Goal: Find contact information: Find contact information

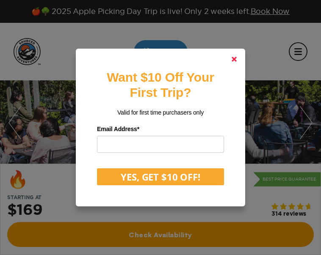
click at [240, 60] on link at bounding box center [234, 59] width 20 height 20
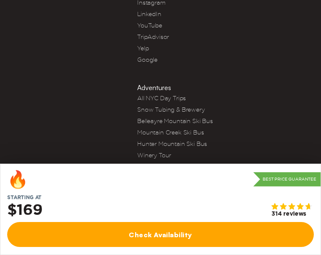
scroll to position [4469, 0]
drag, startPoint x: 111, startPoint y: 226, endPoint x: 169, endPoint y: 222, distance: 57.7
click at [169, 222] on span "2025 Sourced Adventures™. All rights reserved. [STREET_ADDRESS][PERSON_NAME][US…" at bounding box center [160, 230] width 195 height 16
copy span "Sourced Adventures"
click at [69, 71] on div "Social Media Facebook Twitter Instagram LinkedIn YouTube TripAdvisor Yelp Google" at bounding box center [179, 15] width 283 height 112
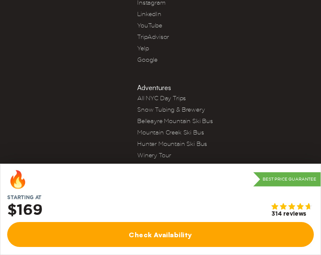
scroll to position [4384, 0]
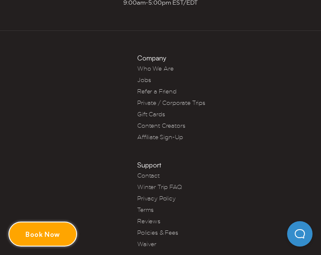
scroll to position [618, 0]
